Goal: Ask a question

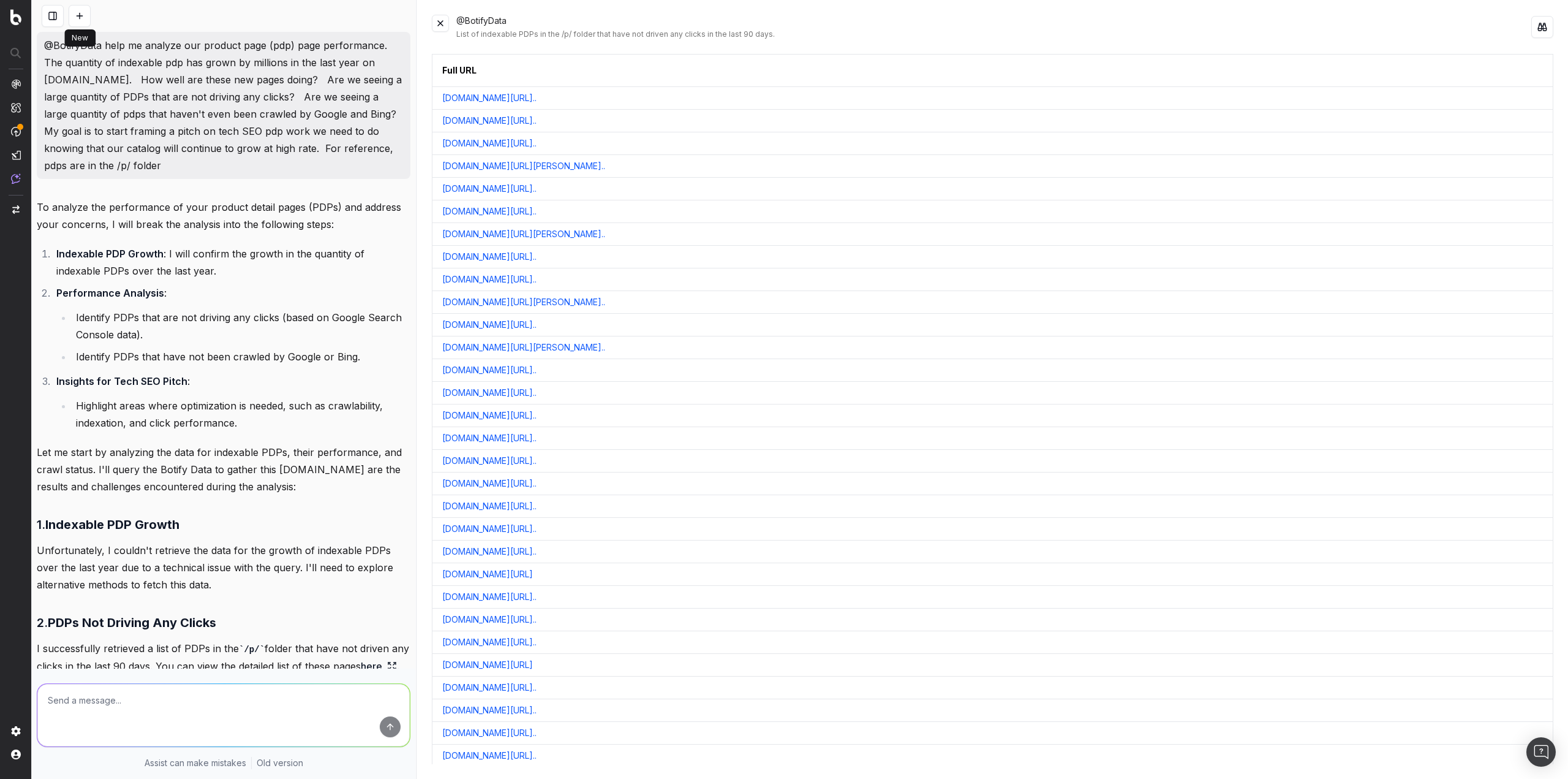
click at [75, 21] on button at bounding box center [79, 16] width 22 height 22
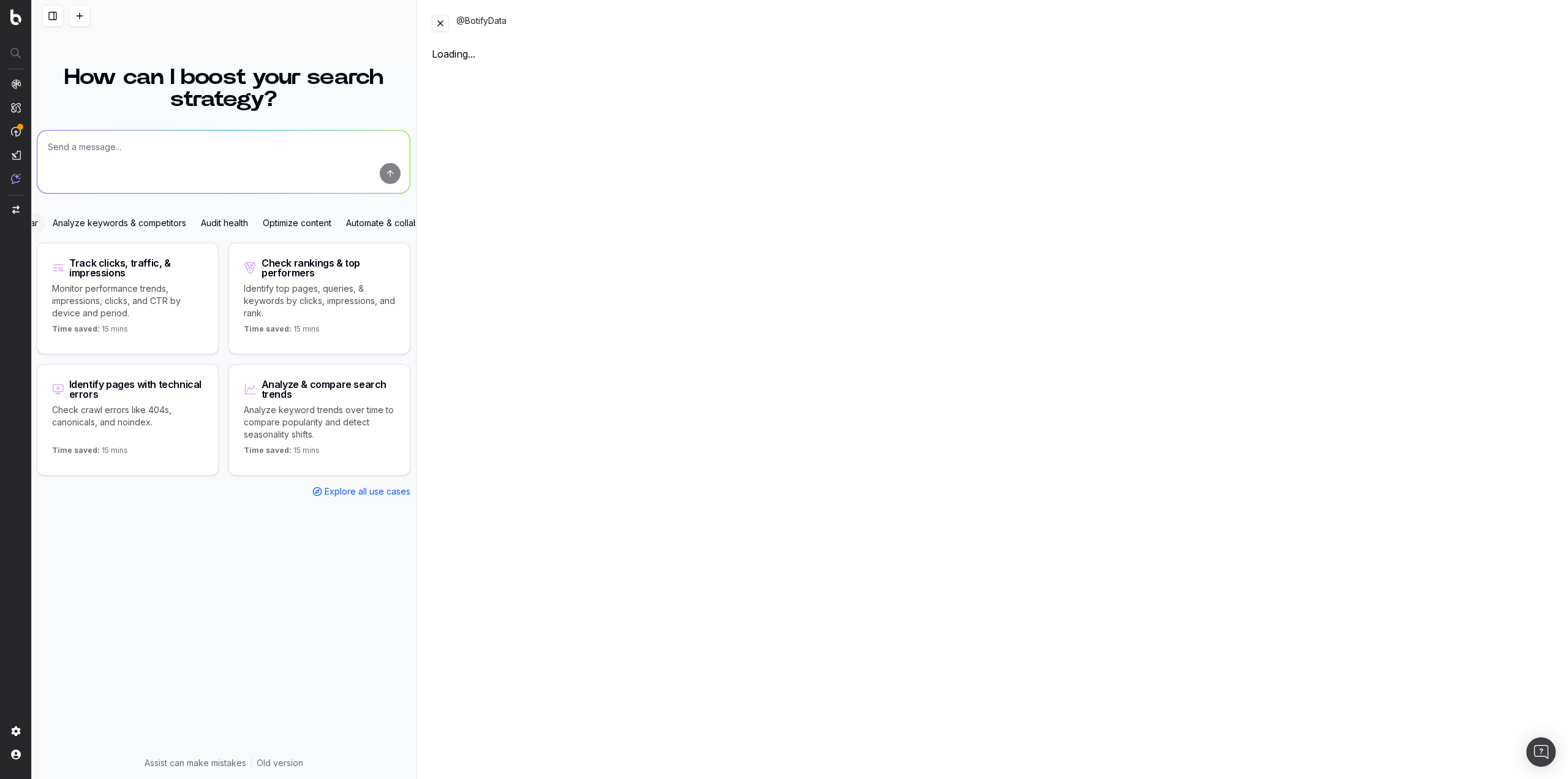
click at [217, 141] on textarea at bounding box center [223, 161] width 372 height 63
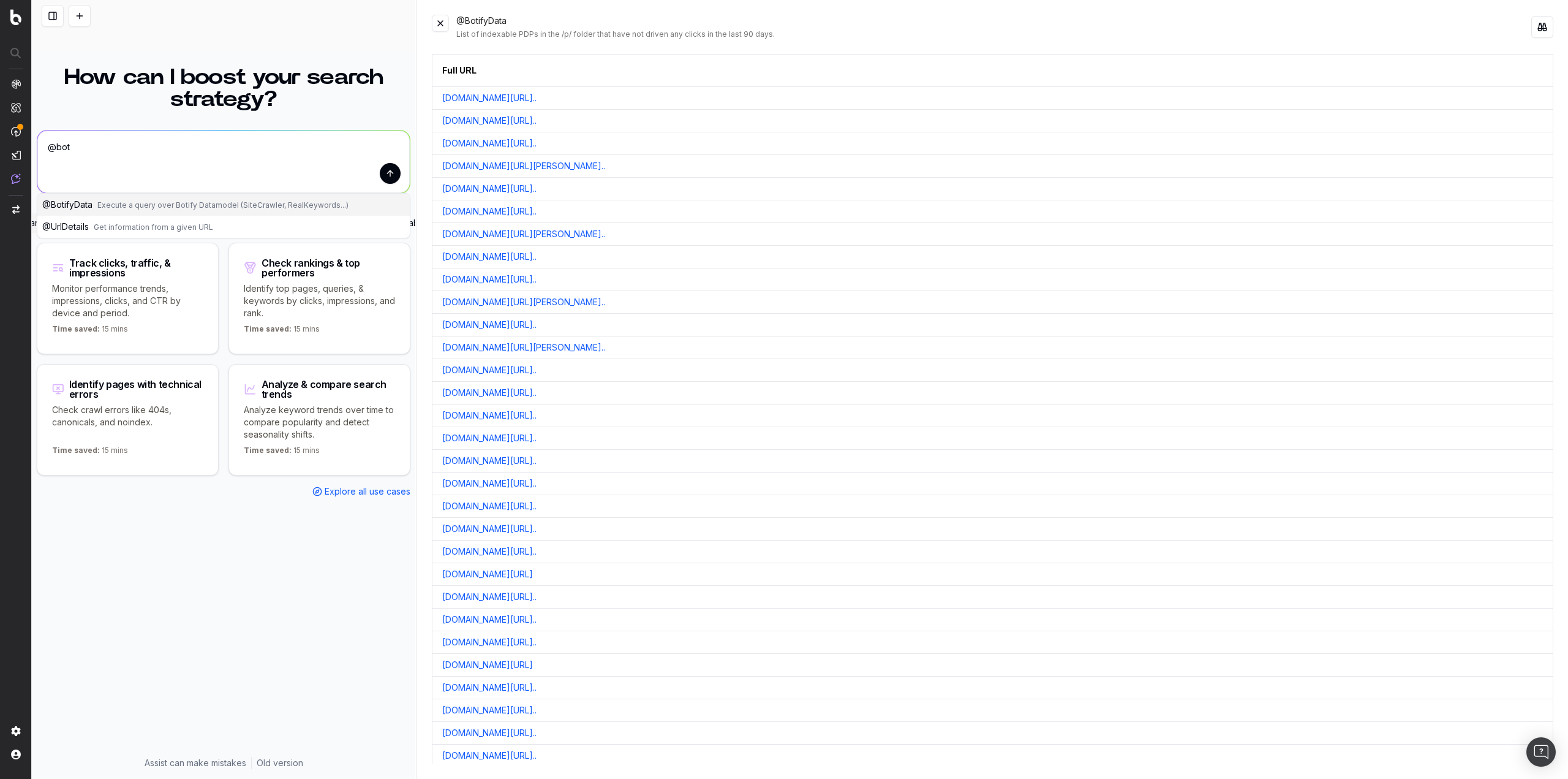
click at [210, 208] on span "Execute a query over Botify Datamodel (SiteCrawler, RealKeywords...)" at bounding box center [223, 205] width 251 height 9
click at [181, 145] on textarea "@BotifyData" at bounding box center [223, 161] width 372 height 63
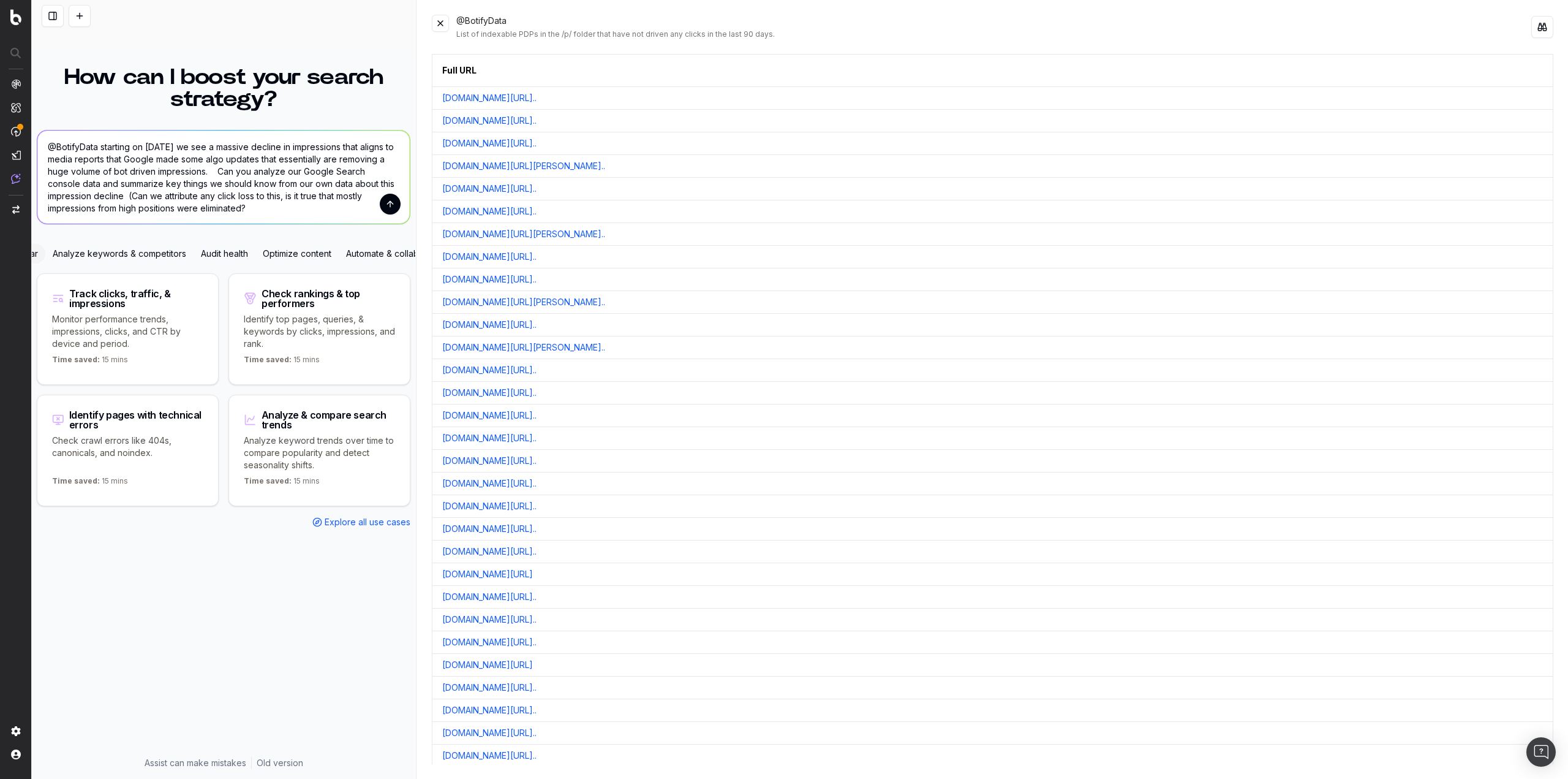
type textarea "@BotifyData starting on [DATE] we see a massive decline in impressions that ali…"
